Goal: Download file/media

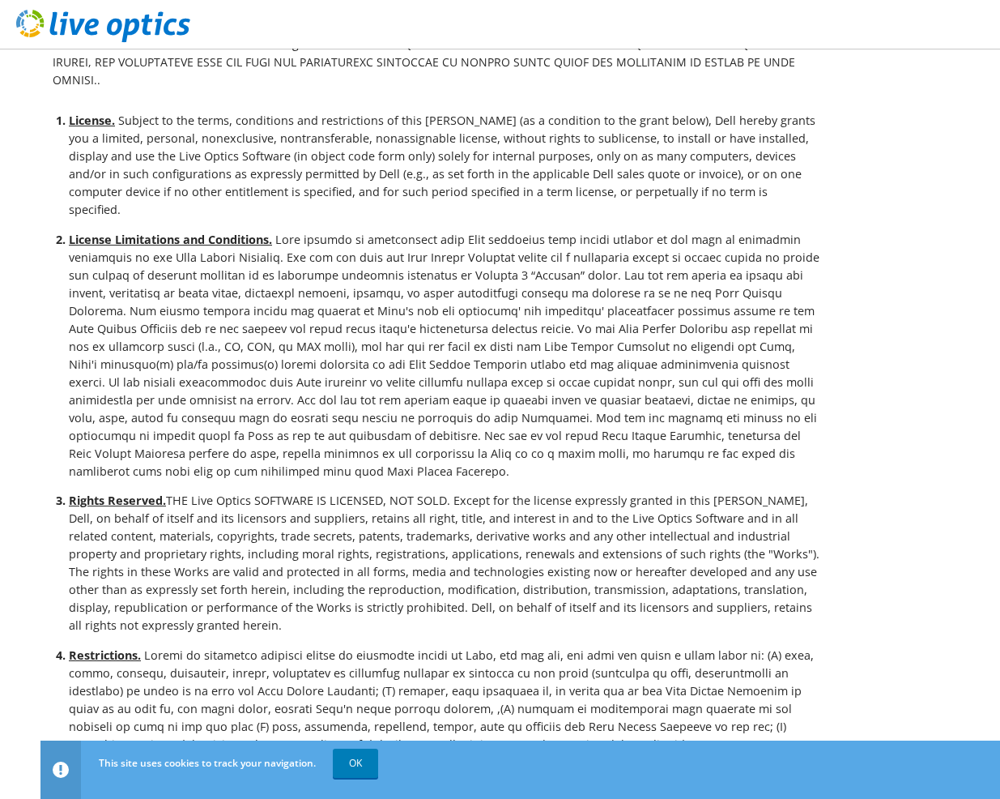
scroll to position [405, 0]
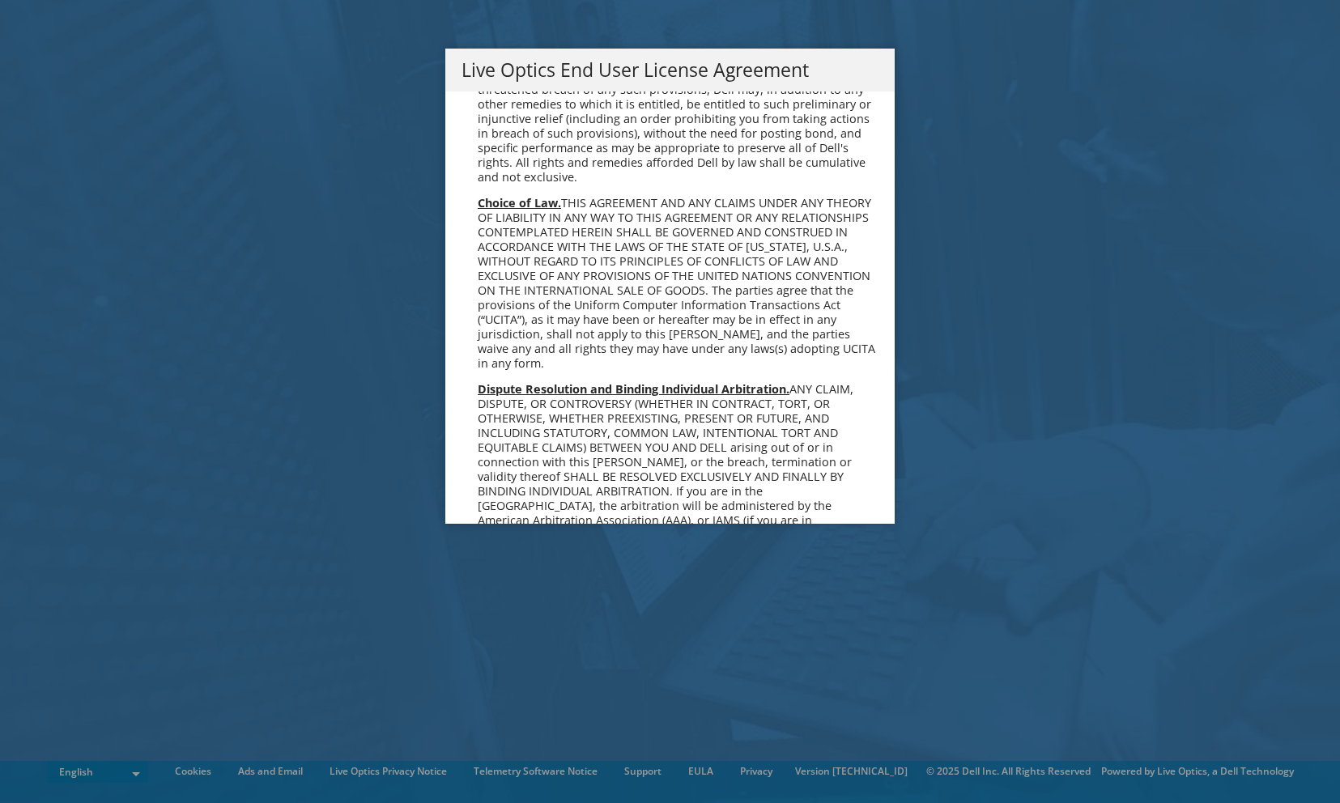
scroll to position [6125, 0]
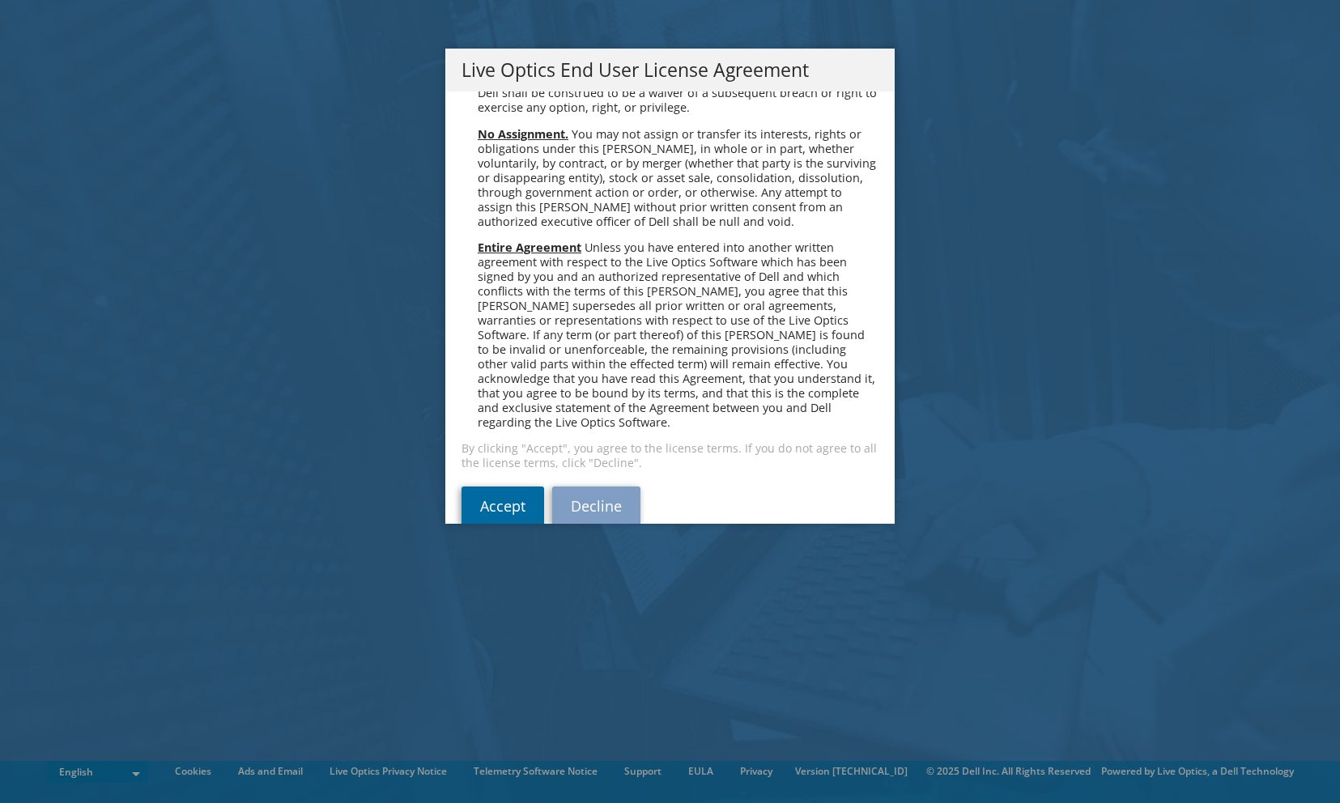
click at [462, 487] on link "Accept" at bounding box center [503, 506] width 83 height 39
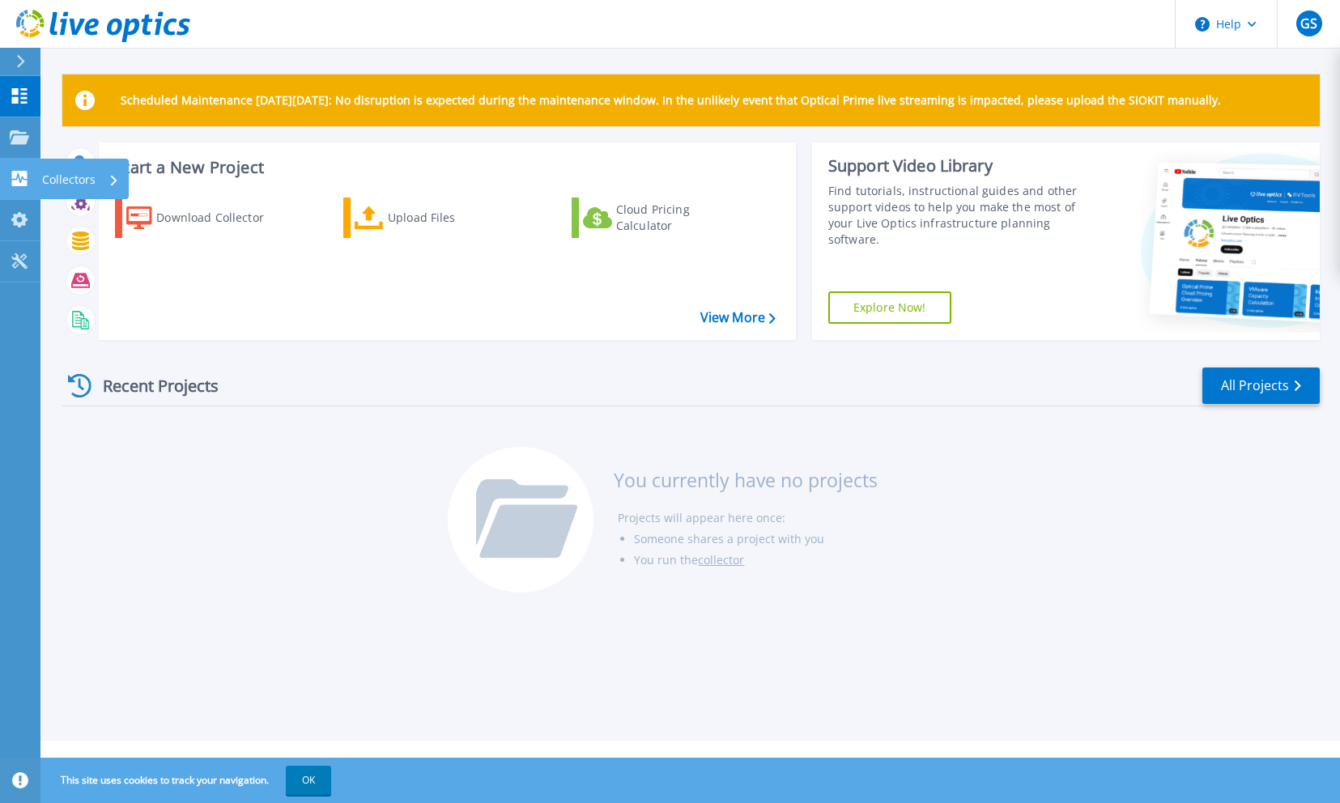
click at [21, 174] on icon at bounding box center [19, 178] width 15 height 15
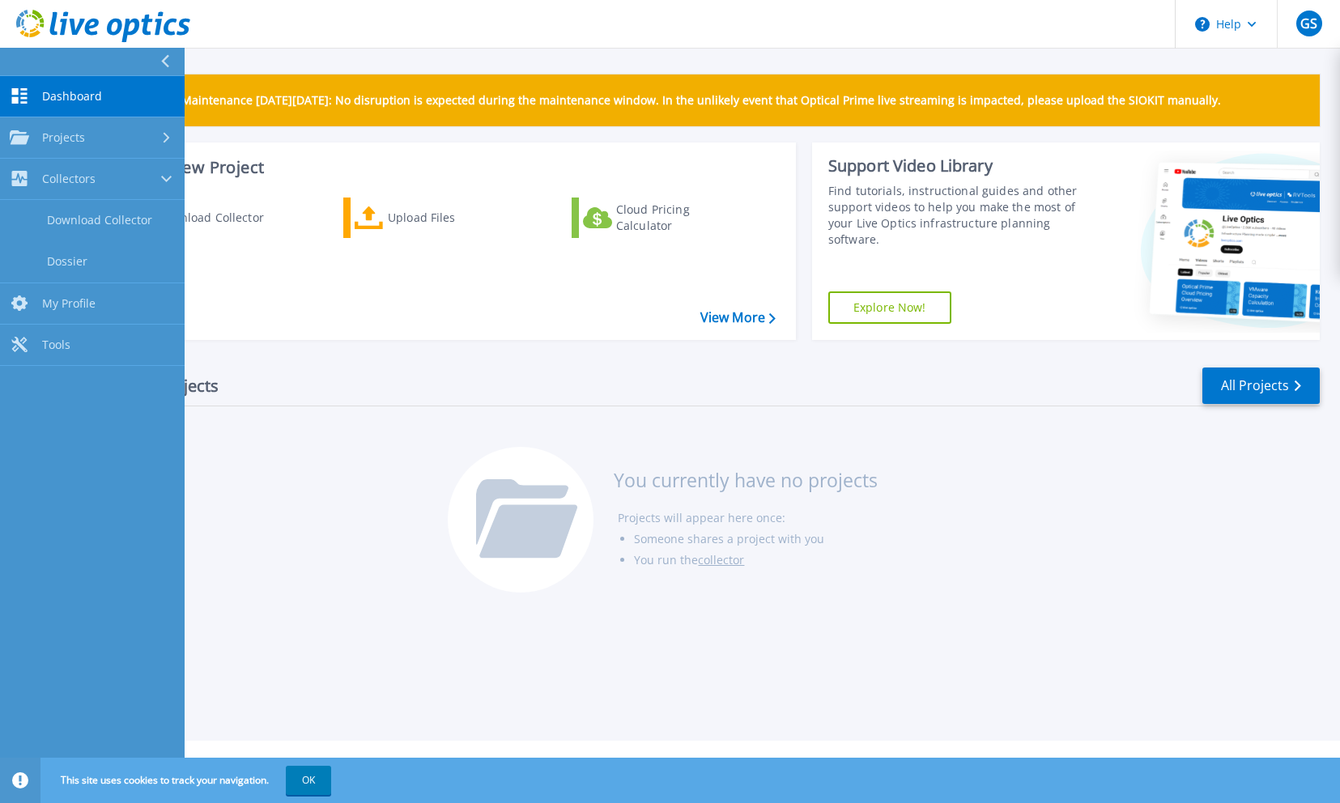
click at [354, 305] on div "Download Collector Upload Files Cloud Pricing Calculator" at bounding box center [445, 258] width 686 height 147
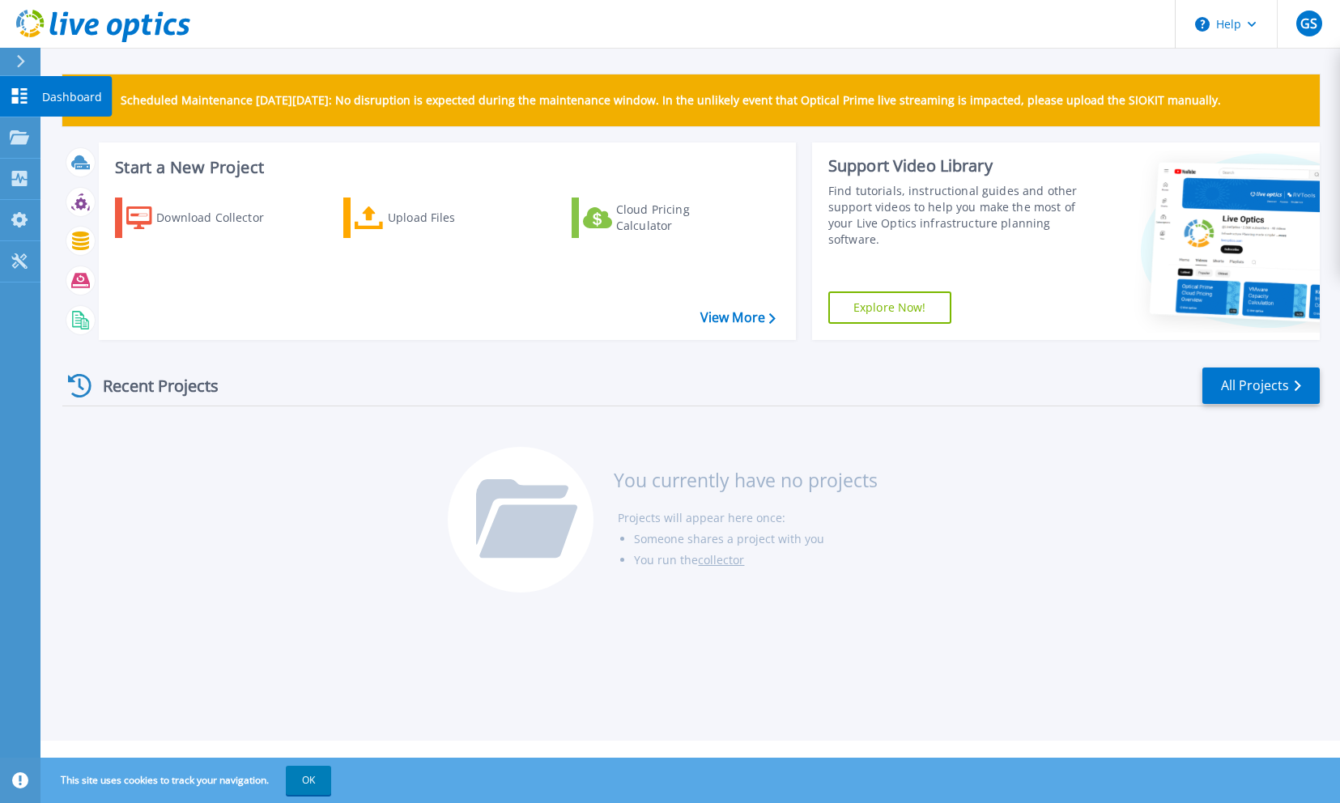
click at [19, 89] on icon at bounding box center [19, 95] width 19 height 15
click at [29, 210] on link "My Profile My Profile" at bounding box center [20, 220] width 40 height 41
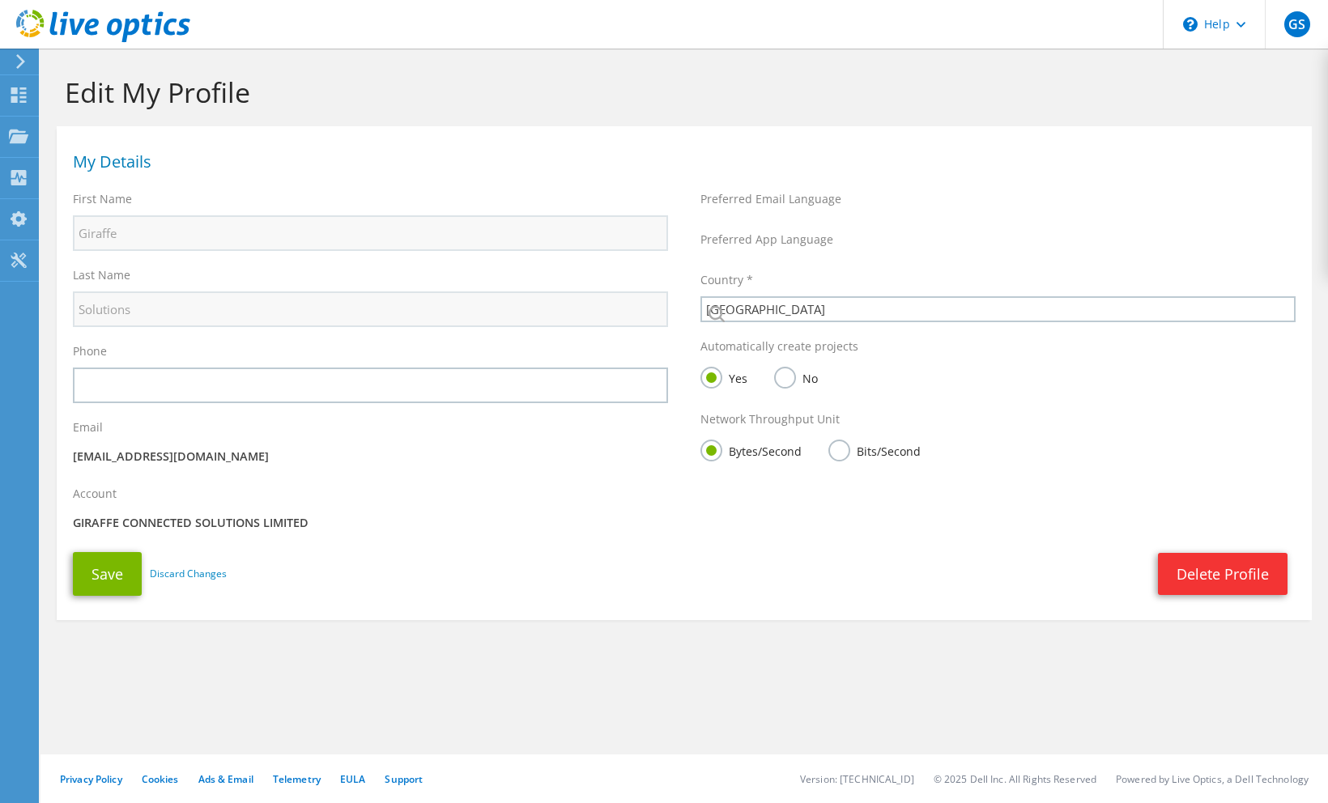
select select "75"
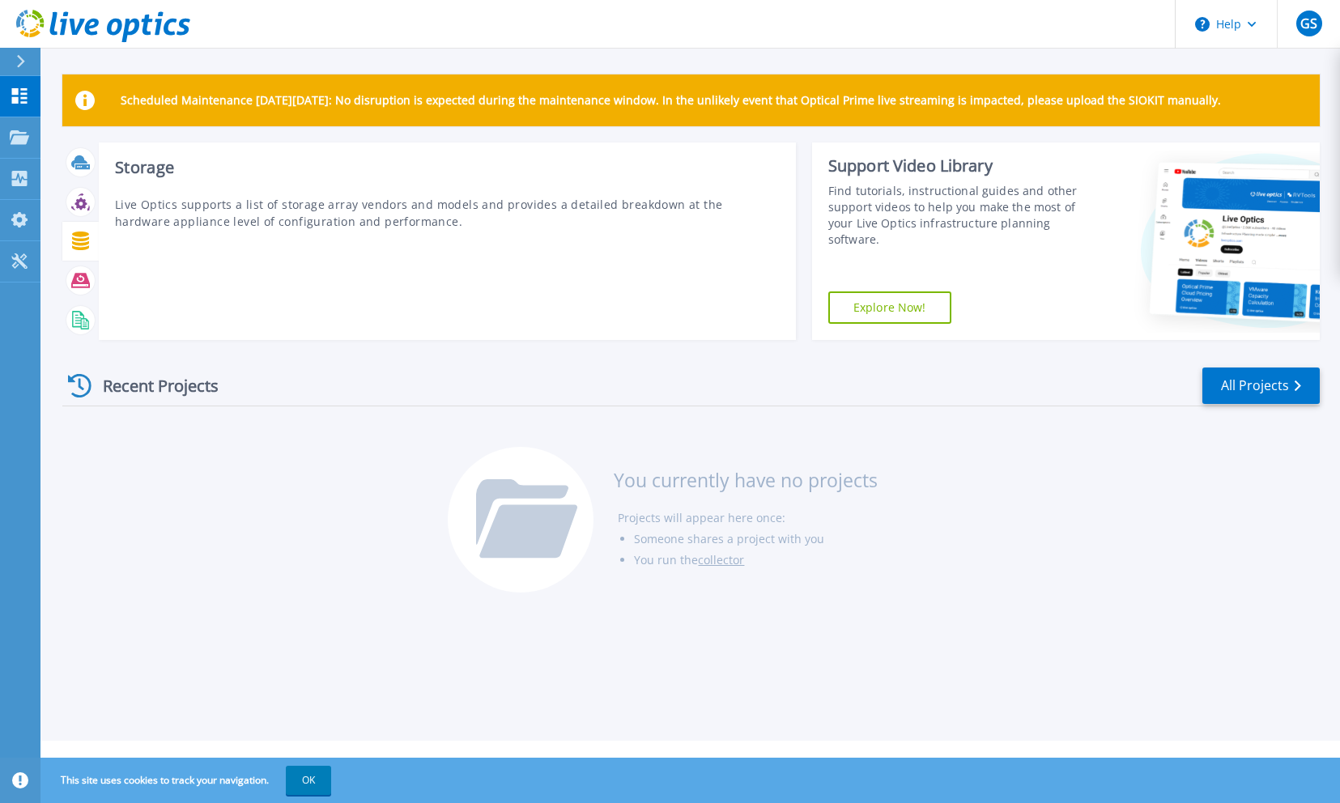
click at [81, 244] on icon at bounding box center [80, 241] width 17 height 19
click at [76, 208] on icon at bounding box center [80, 202] width 19 height 19
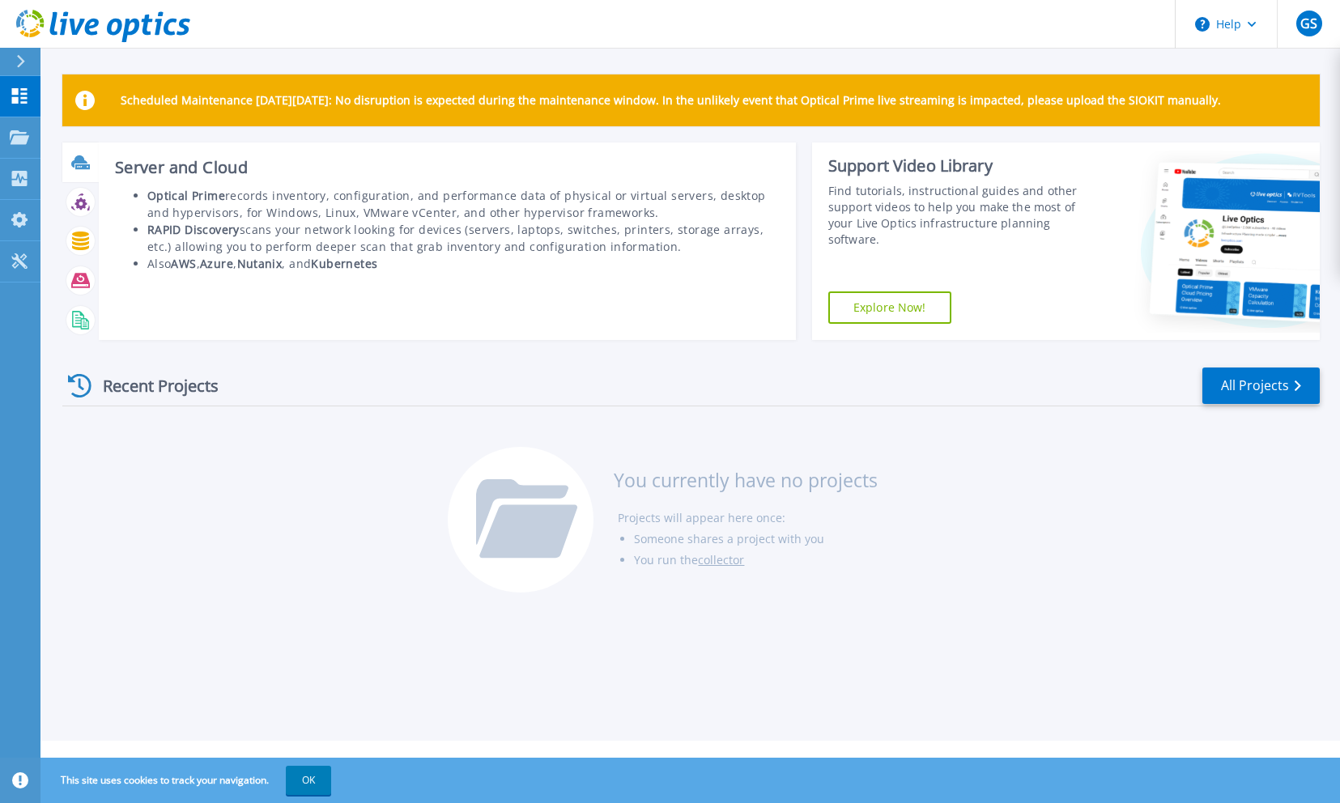
click at [83, 171] on icon at bounding box center [80, 162] width 19 height 19
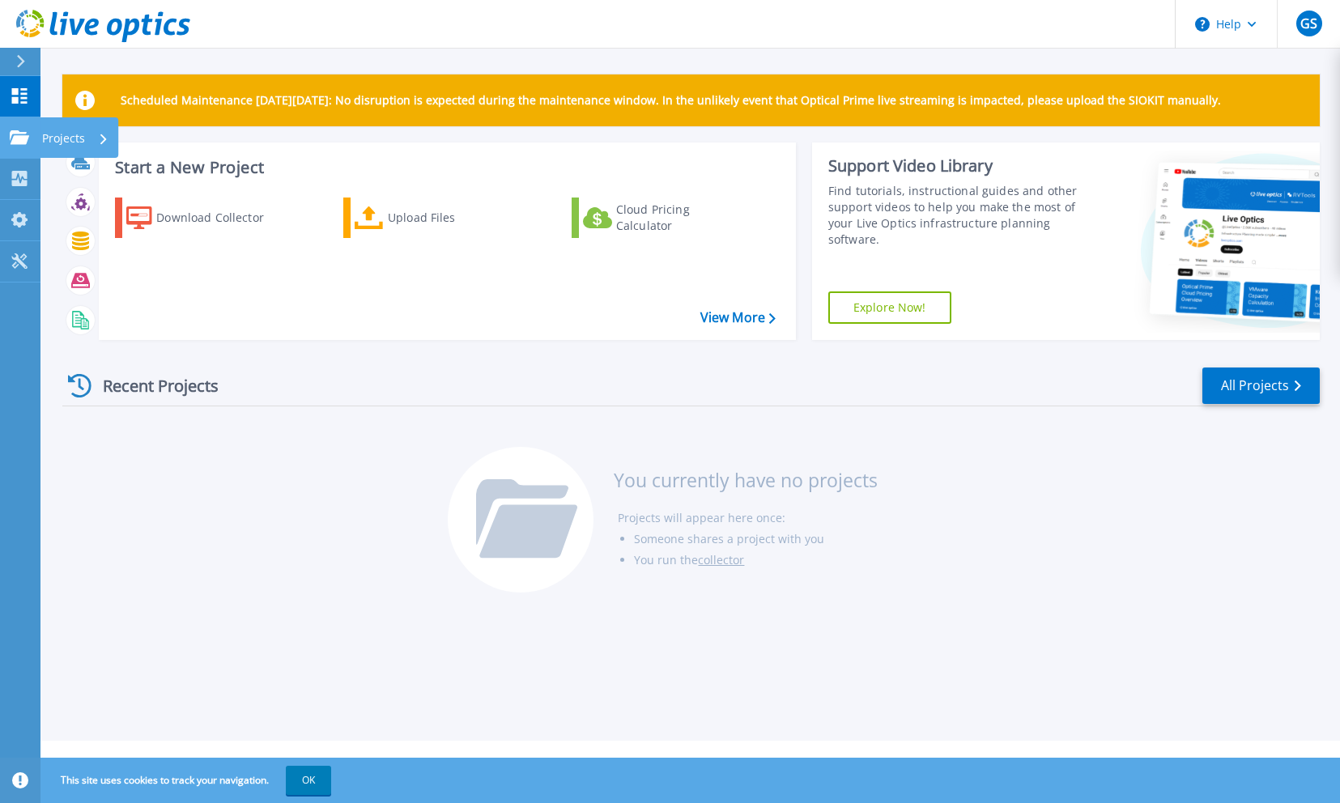
click at [19, 148] on link "Projects Projects" at bounding box center [20, 137] width 40 height 41
click at [437, 335] on div "Start a New Project Download Collector Upload Files Cloud Pricing Calculator Vi…" at bounding box center [447, 242] width 697 height 198
click at [734, 331] on div "Download Collector Upload Files Cloud Pricing Calculator" at bounding box center [445, 258] width 686 height 147
click at [734, 328] on div "Download Collector Upload Files Cloud Pricing Calculator" at bounding box center [445, 258] width 686 height 147
click at [723, 320] on link "View More" at bounding box center [738, 317] width 75 height 15
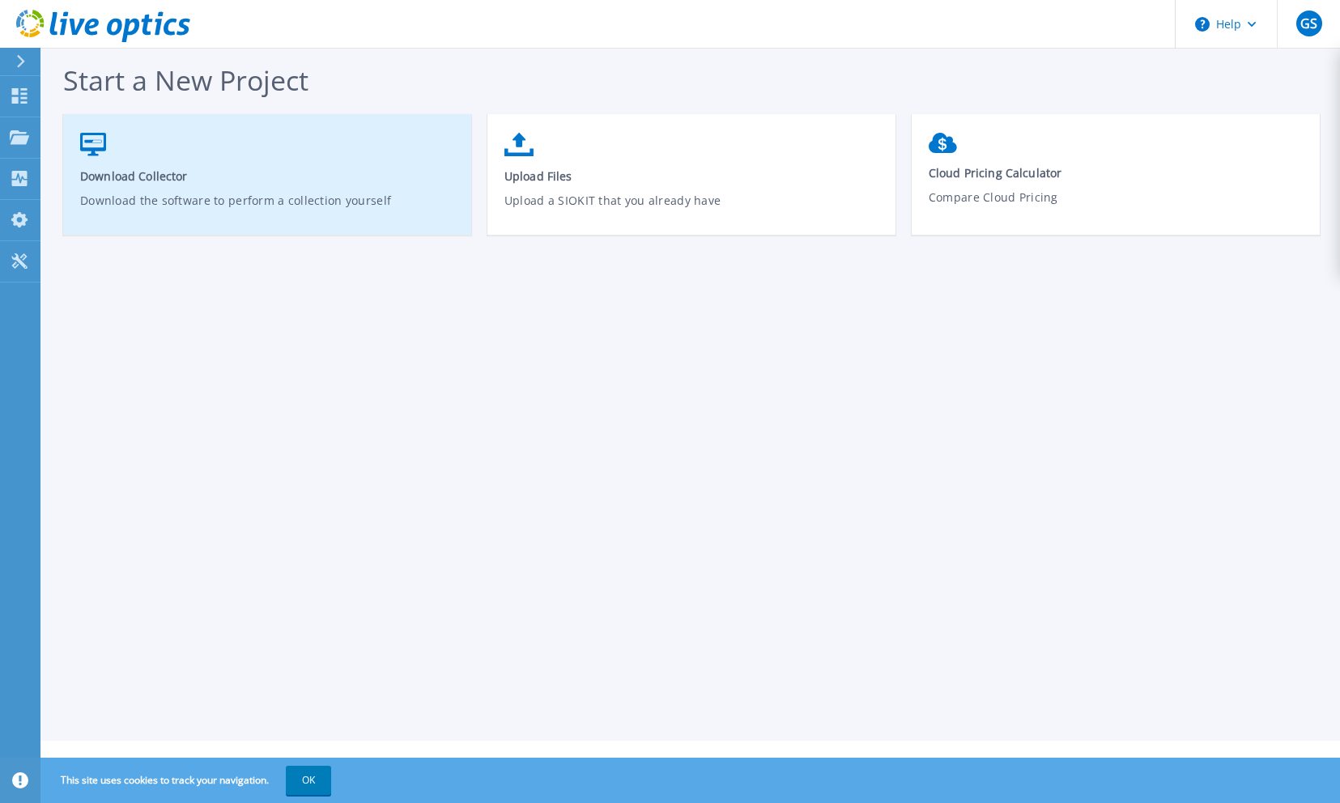
click at [189, 163] on link "Download Collector Download the software to perform a collection yourself" at bounding box center [267, 183] width 408 height 116
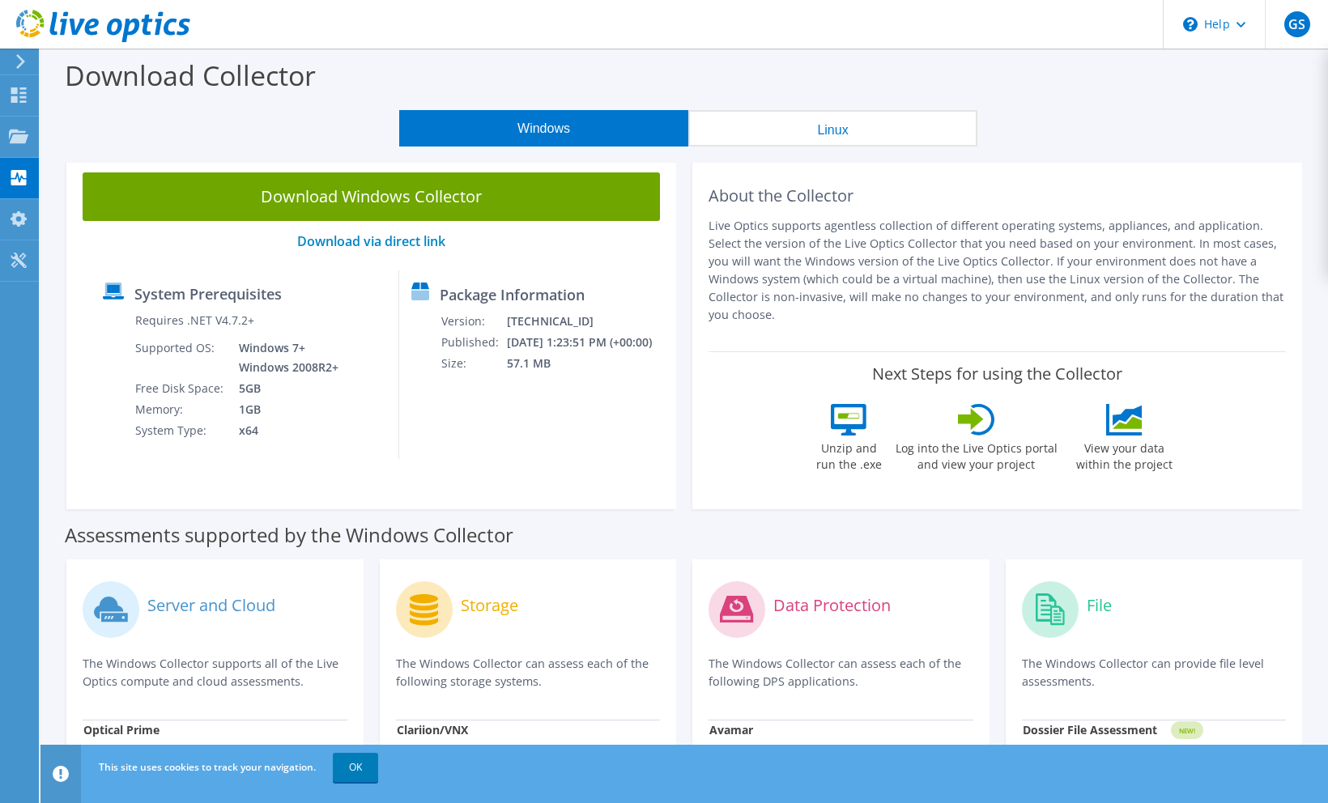
click at [751, 135] on button "Linux" at bounding box center [832, 128] width 289 height 36
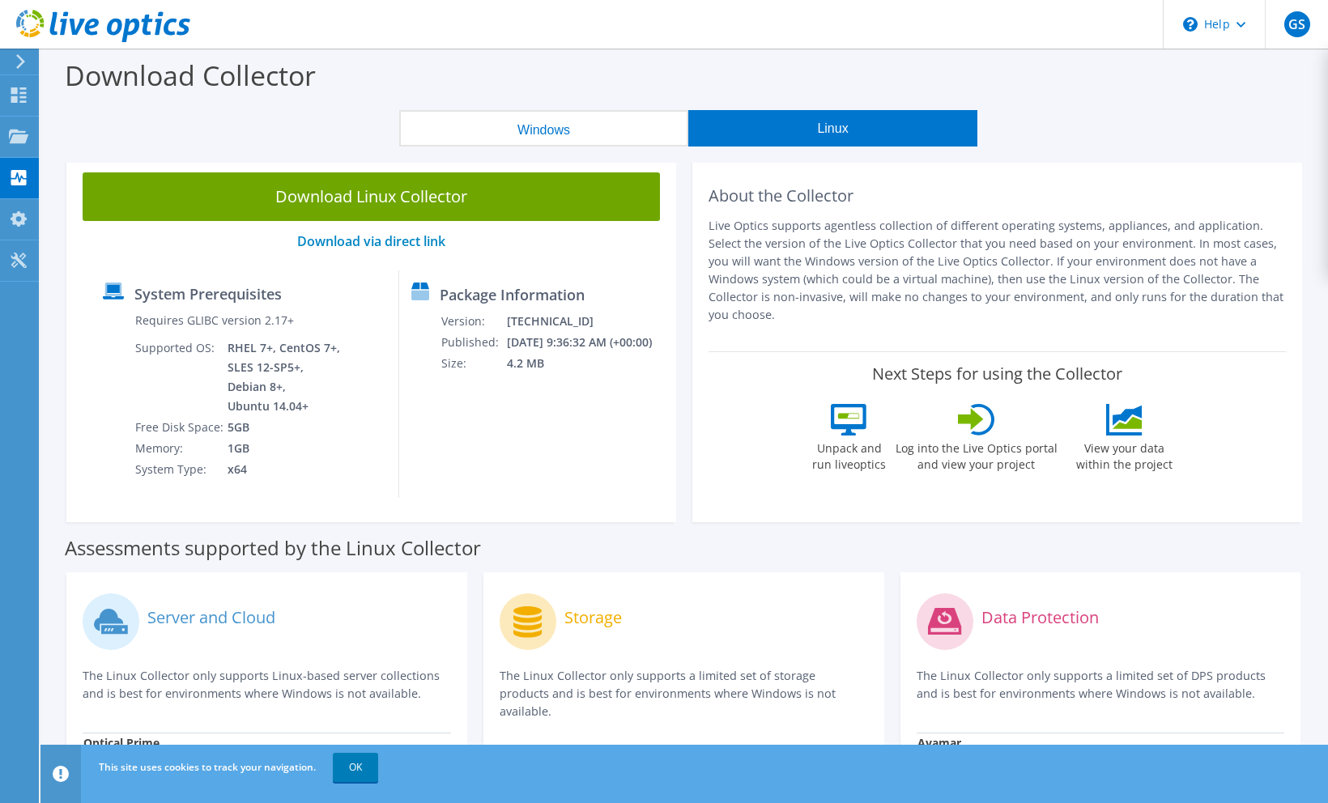
click at [633, 131] on button "Windows" at bounding box center [543, 128] width 289 height 36
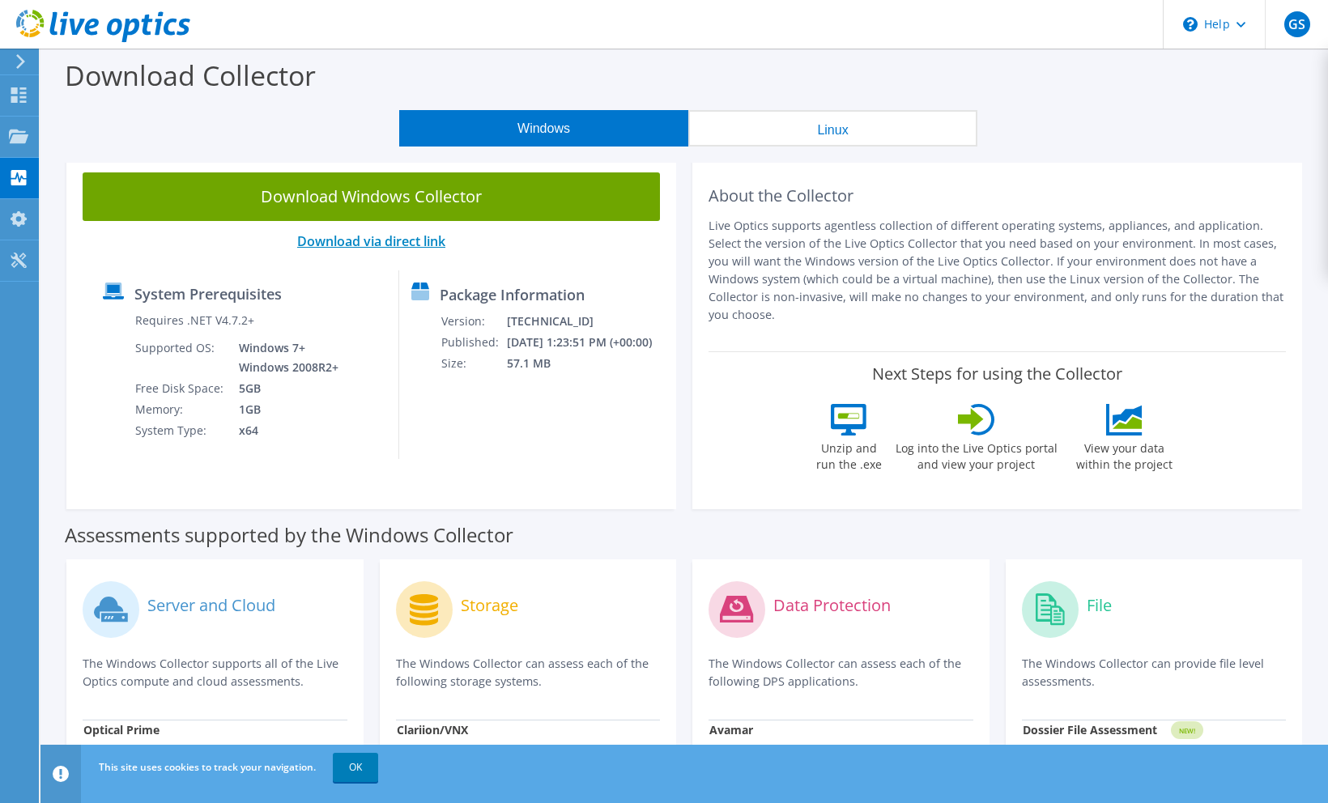
click at [407, 247] on link "Download via direct link" at bounding box center [371, 241] width 148 height 18
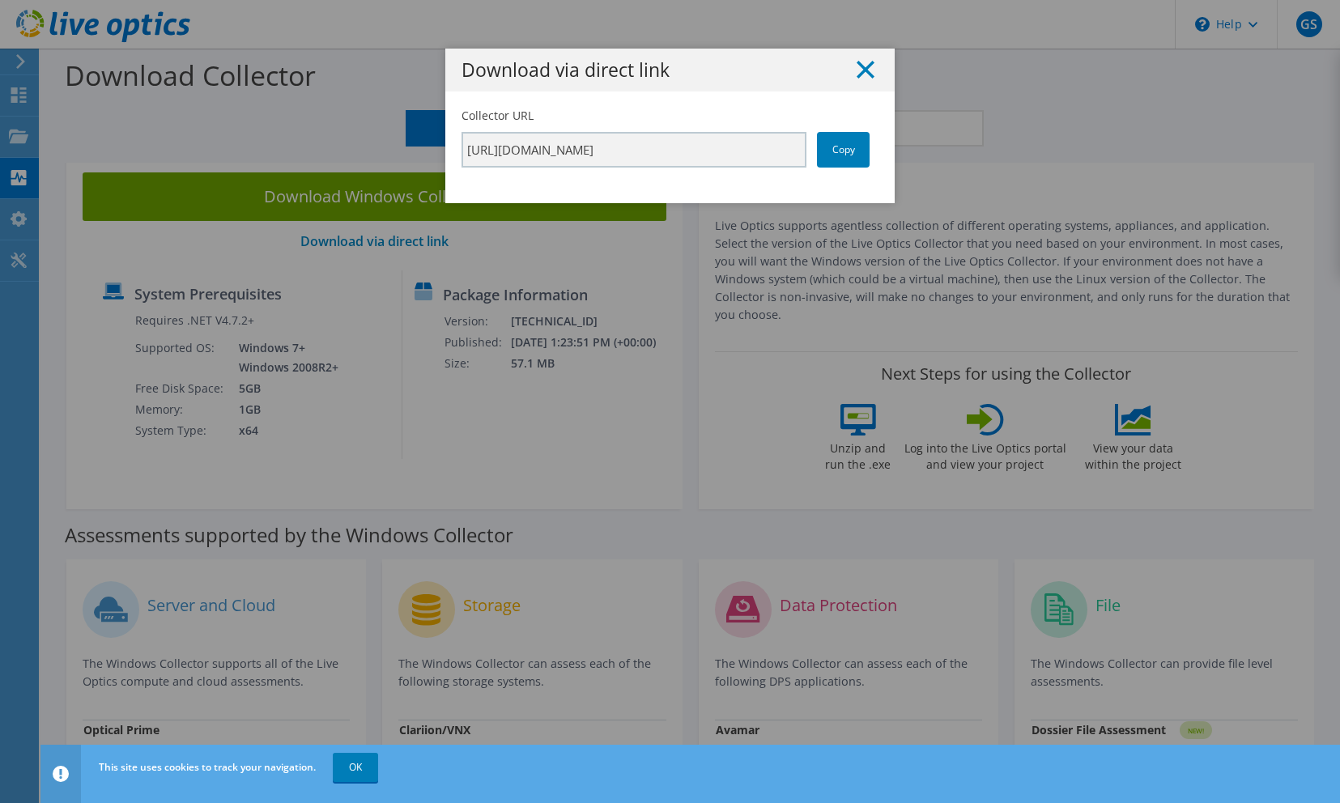
click at [863, 73] on icon at bounding box center [866, 70] width 18 height 18
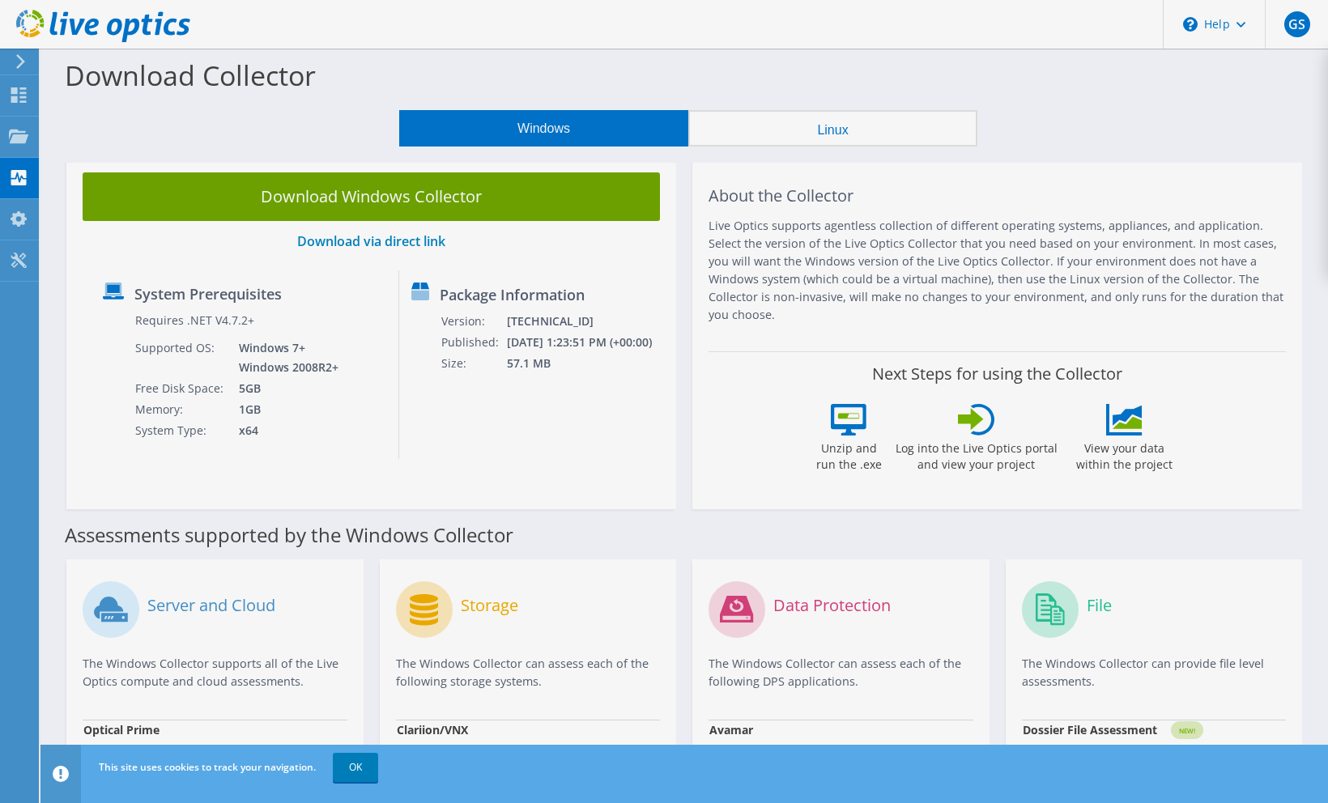
click at [398, 195] on link "Download Windows Collector" at bounding box center [372, 197] width 578 height 49
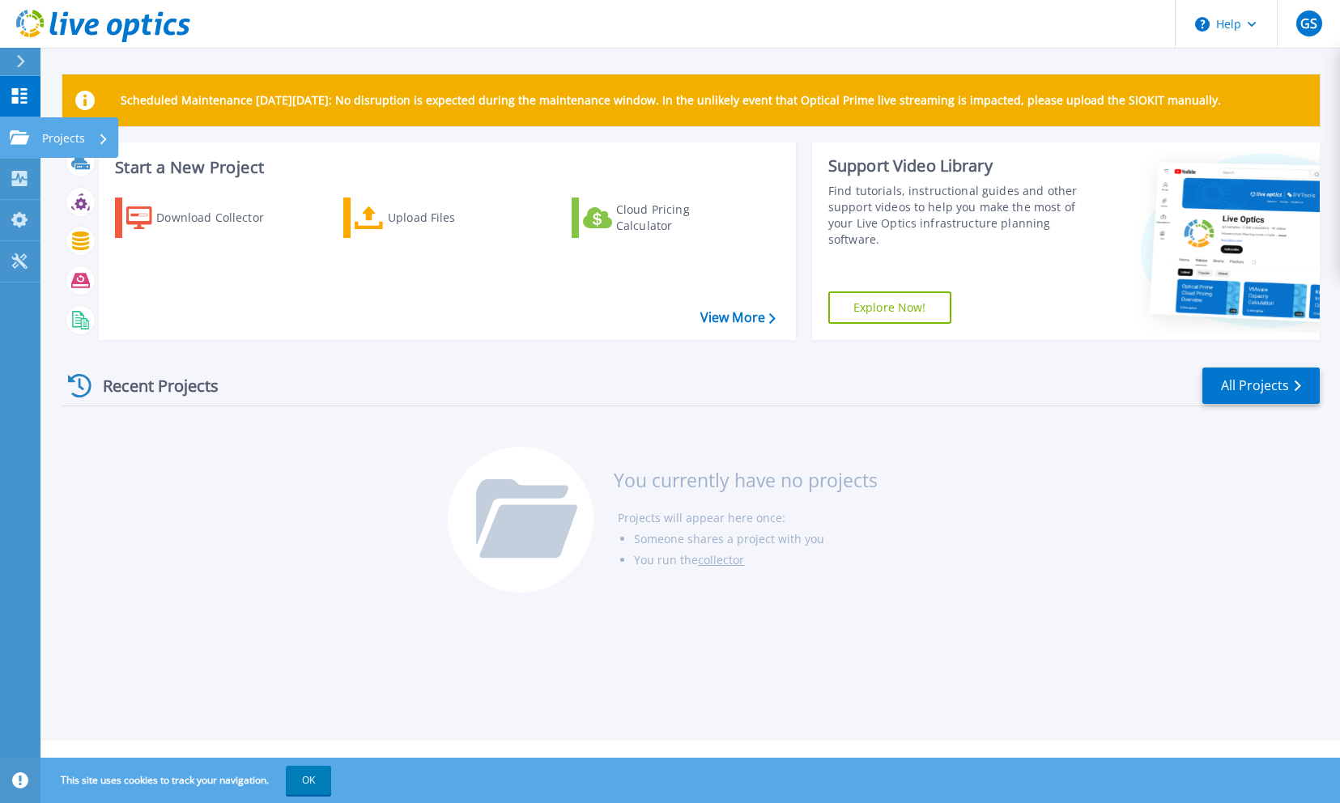
click at [21, 140] on icon at bounding box center [19, 137] width 19 height 14
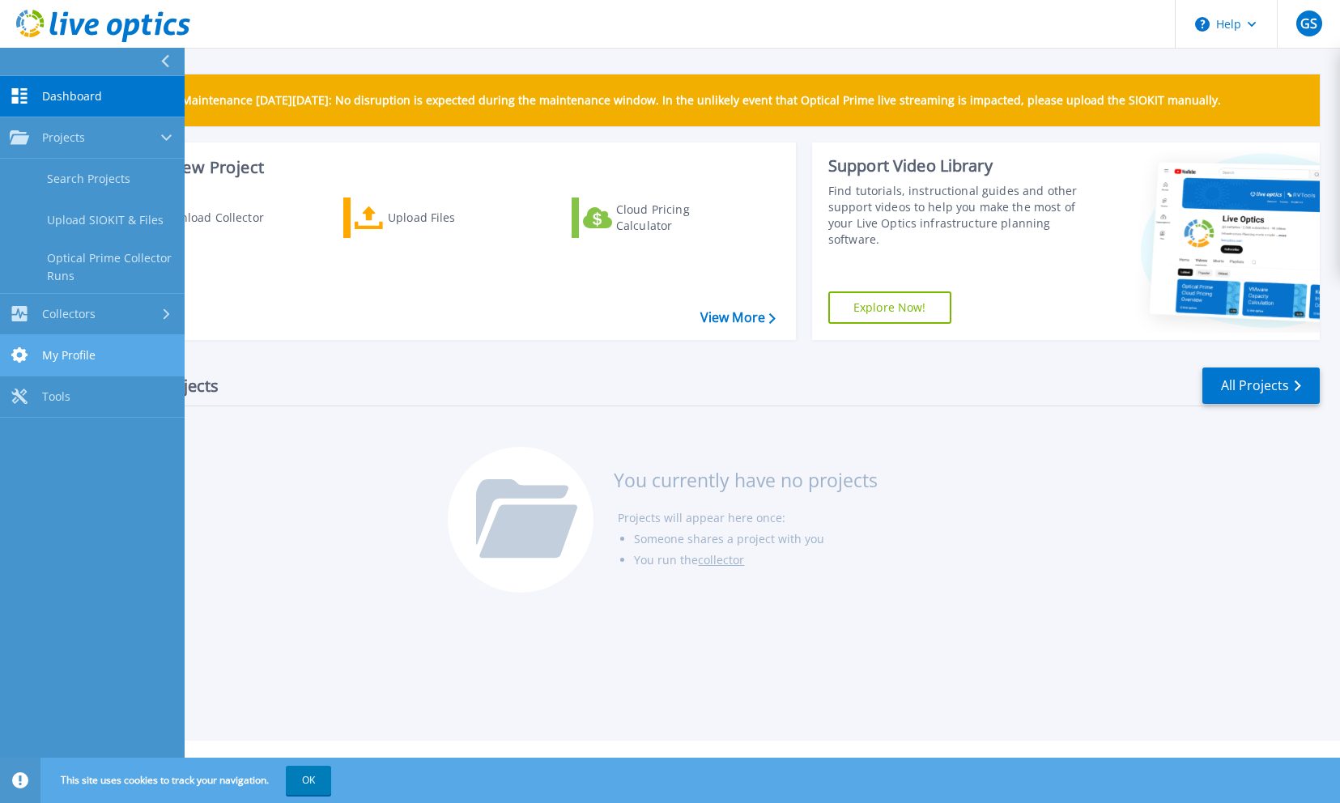
click at [66, 337] on link "My Profile My Profile" at bounding box center [92, 355] width 185 height 41
click at [71, 316] on span "Collectors" at bounding box center [68, 314] width 53 height 15
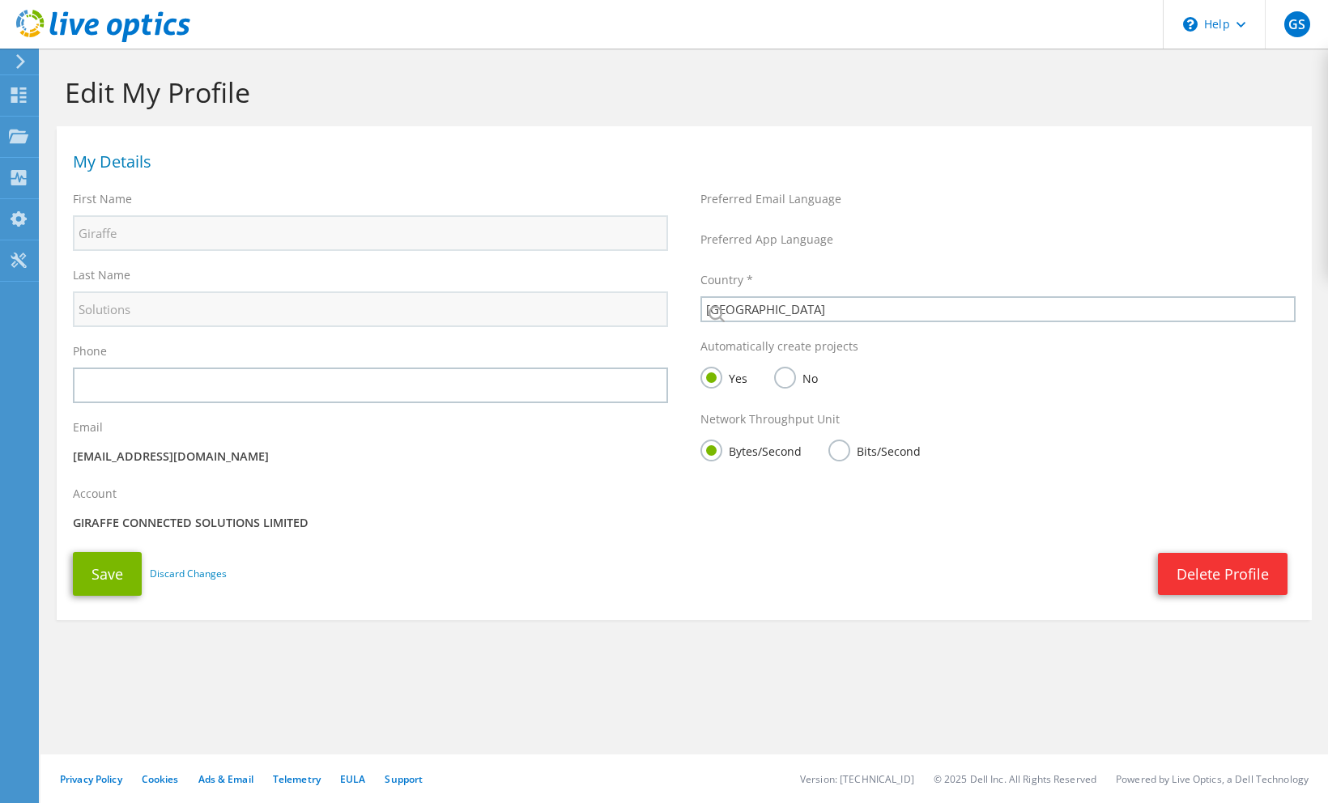
select select "75"
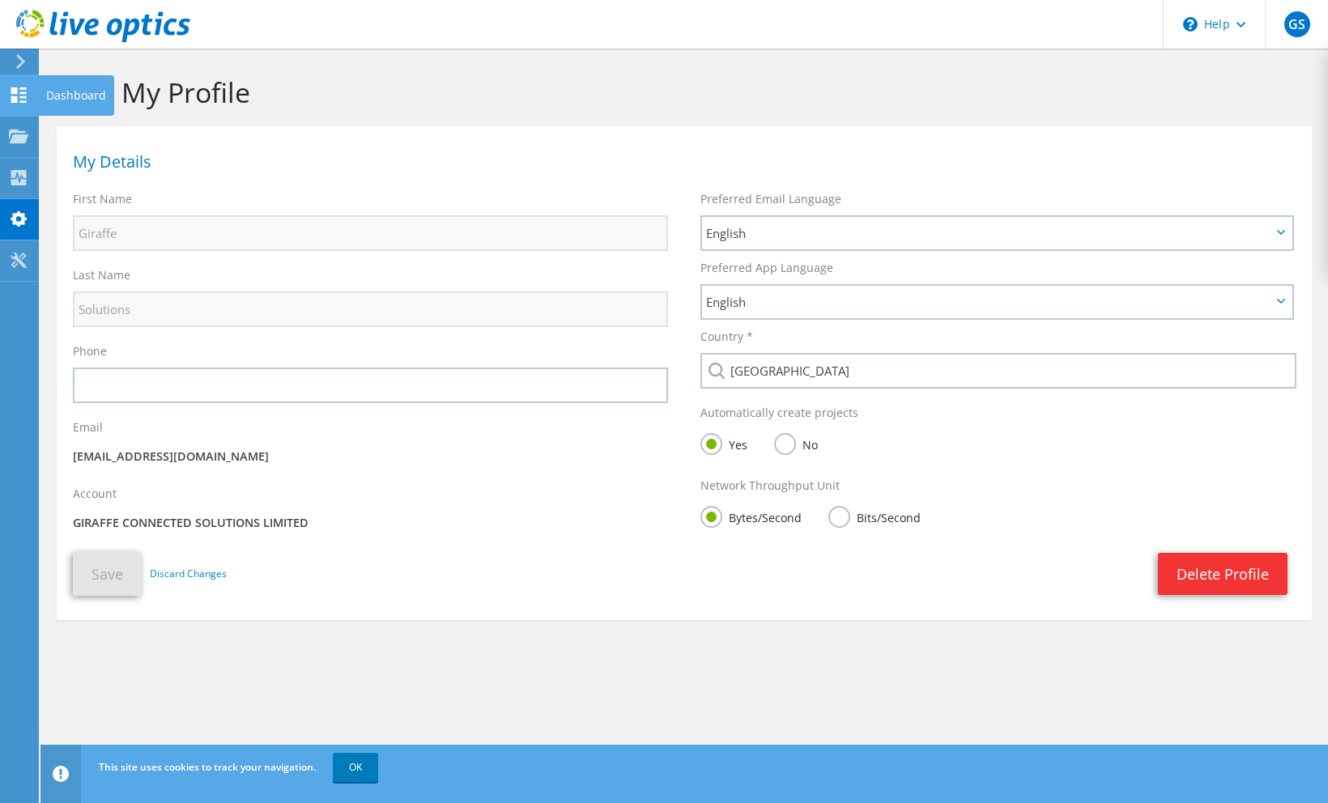
click at [21, 96] on icon at bounding box center [18, 94] width 19 height 15
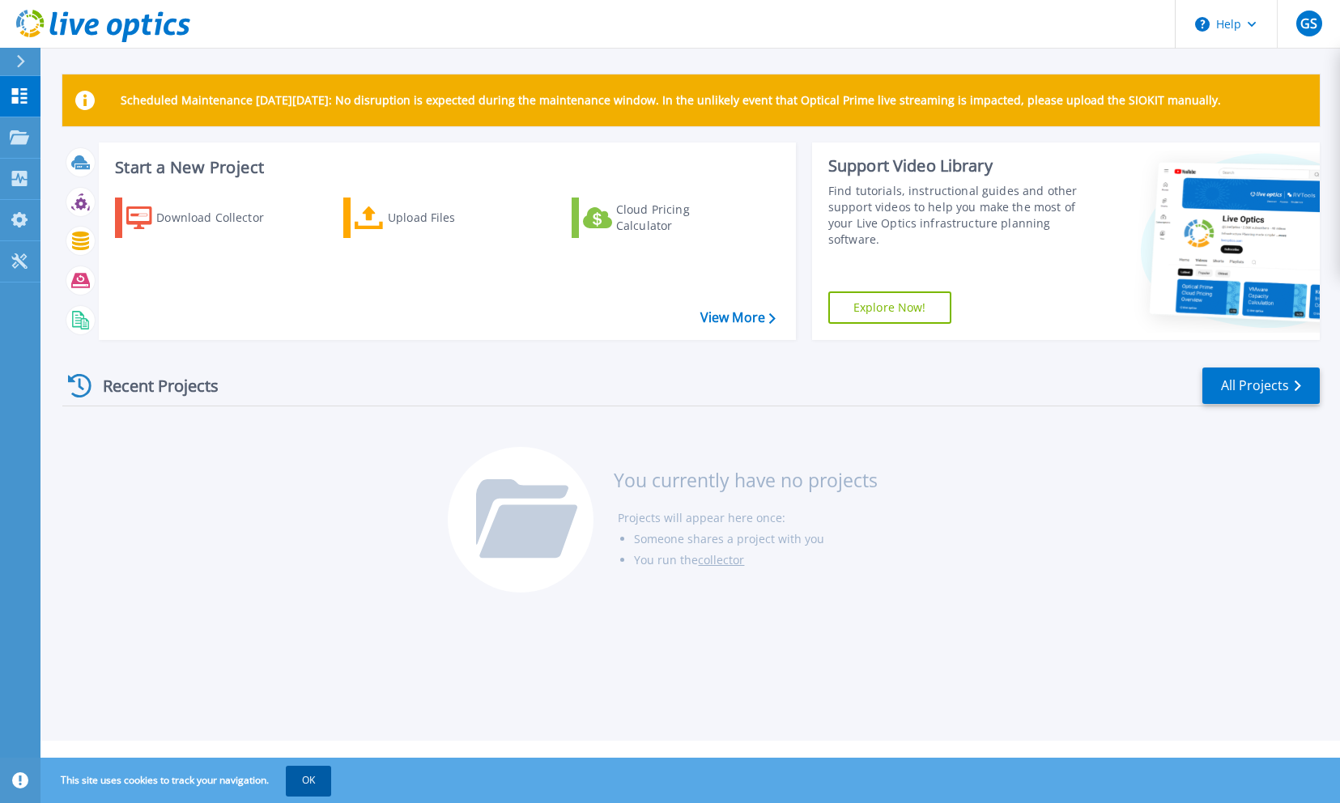
click at [303, 778] on button "OK" at bounding box center [308, 780] width 45 height 29
